Goal: Transaction & Acquisition: Purchase product/service

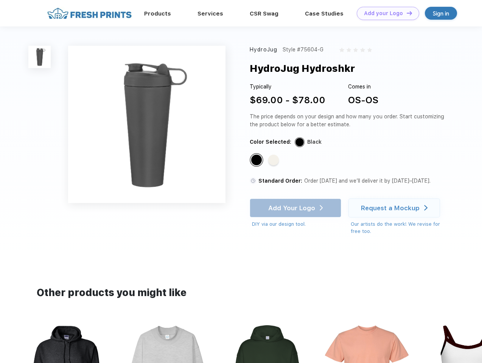
click at [385, 13] on link "Add your Logo Design Tool" at bounding box center [388, 13] width 62 height 13
click at [0, 0] on div "Design Tool" at bounding box center [0, 0] width 0 height 0
click at [406, 13] on link "Add your Logo Design Tool" at bounding box center [388, 13] width 62 height 13
click at [40, 57] on img at bounding box center [39, 57] width 22 height 22
click at [257, 160] on div "Standard Color" at bounding box center [256, 160] width 11 height 11
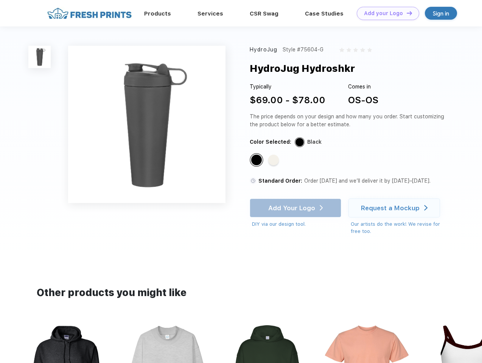
click at [274, 160] on div "Standard Color" at bounding box center [273, 160] width 11 height 11
click at [296, 208] on div "Add Your Logo DIY via our design tool. Ah shoot! This product isn't up in our d…" at bounding box center [296, 214] width 92 height 30
click at [395, 208] on div "Request a Mockup" at bounding box center [390, 208] width 59 height 8
